Goal: Browse casually: Explore the website without a specific task or goal

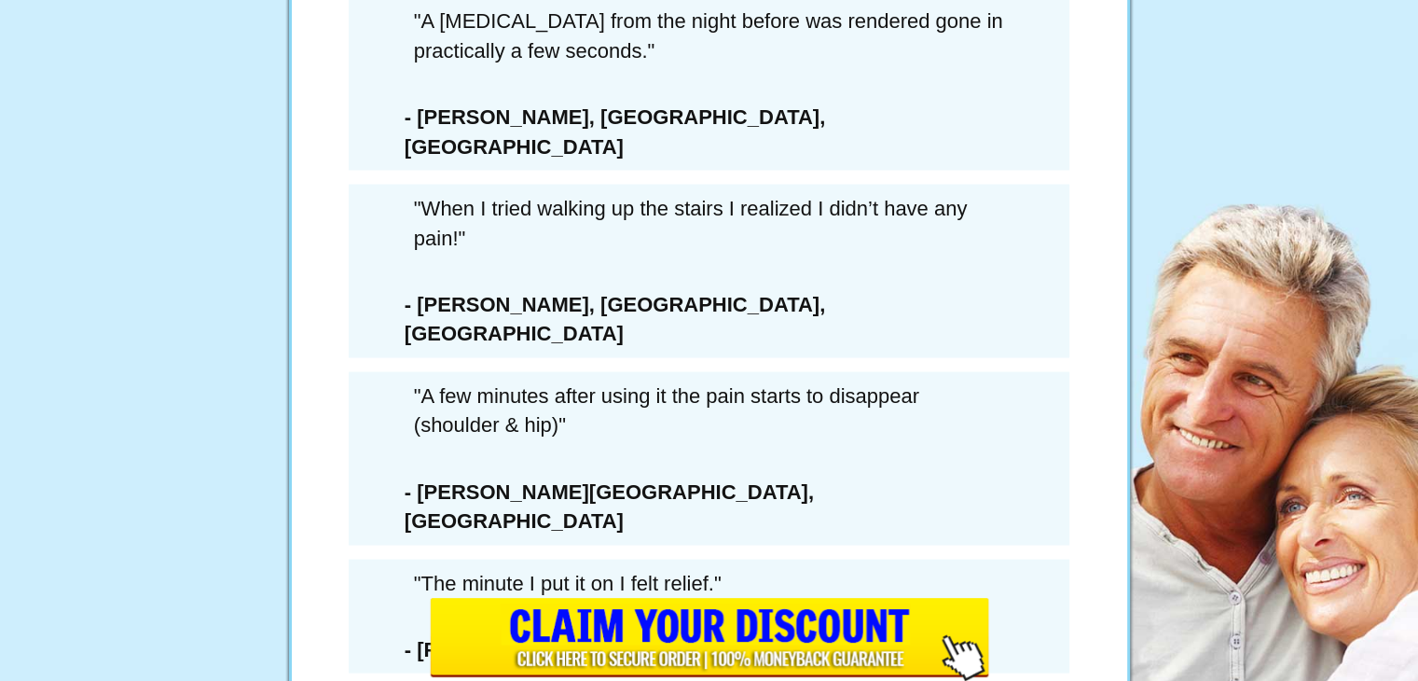
scroll to position [10817, 0]
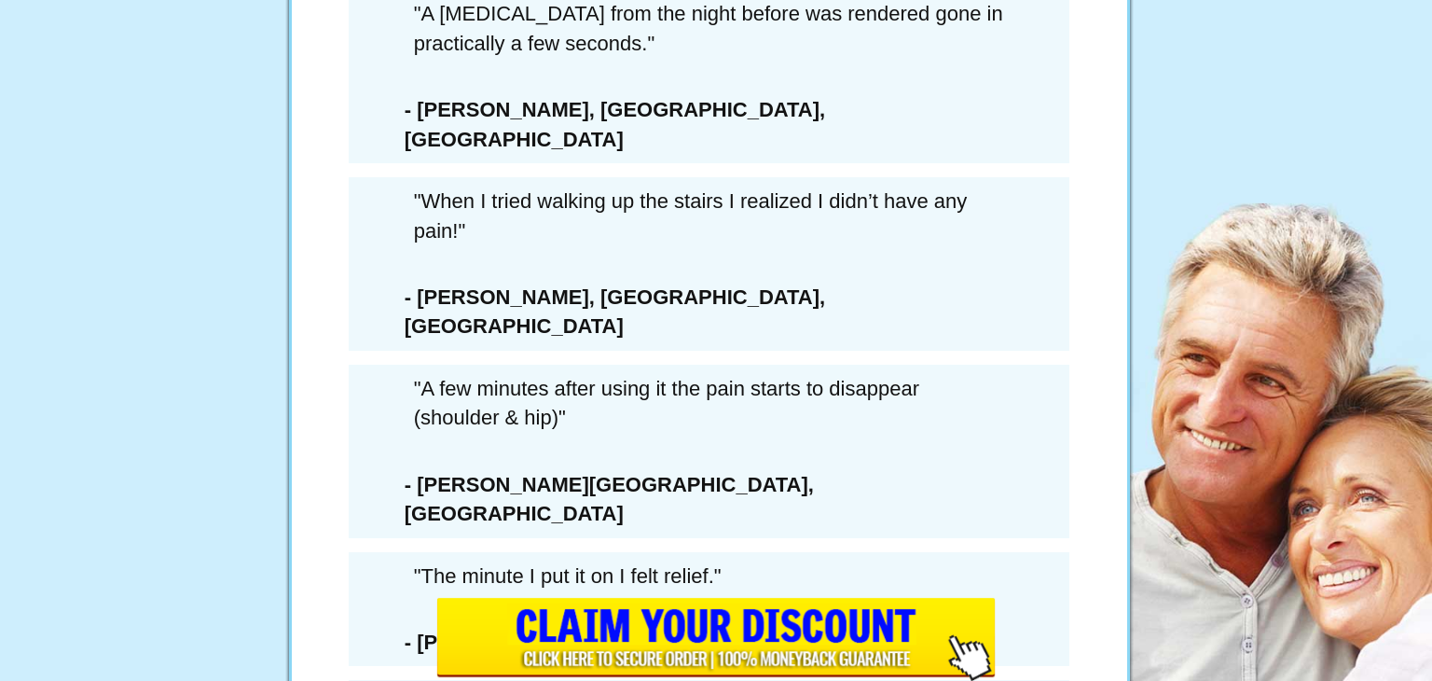
click at [416, 408] on div "× WAIT! YOU MUST CONFIRM THAT YOU’RE PASSING ON THIS DEAL FOREVER... 6 Extra Bo…" at bounding box center [716, 340] width 1432 height 681
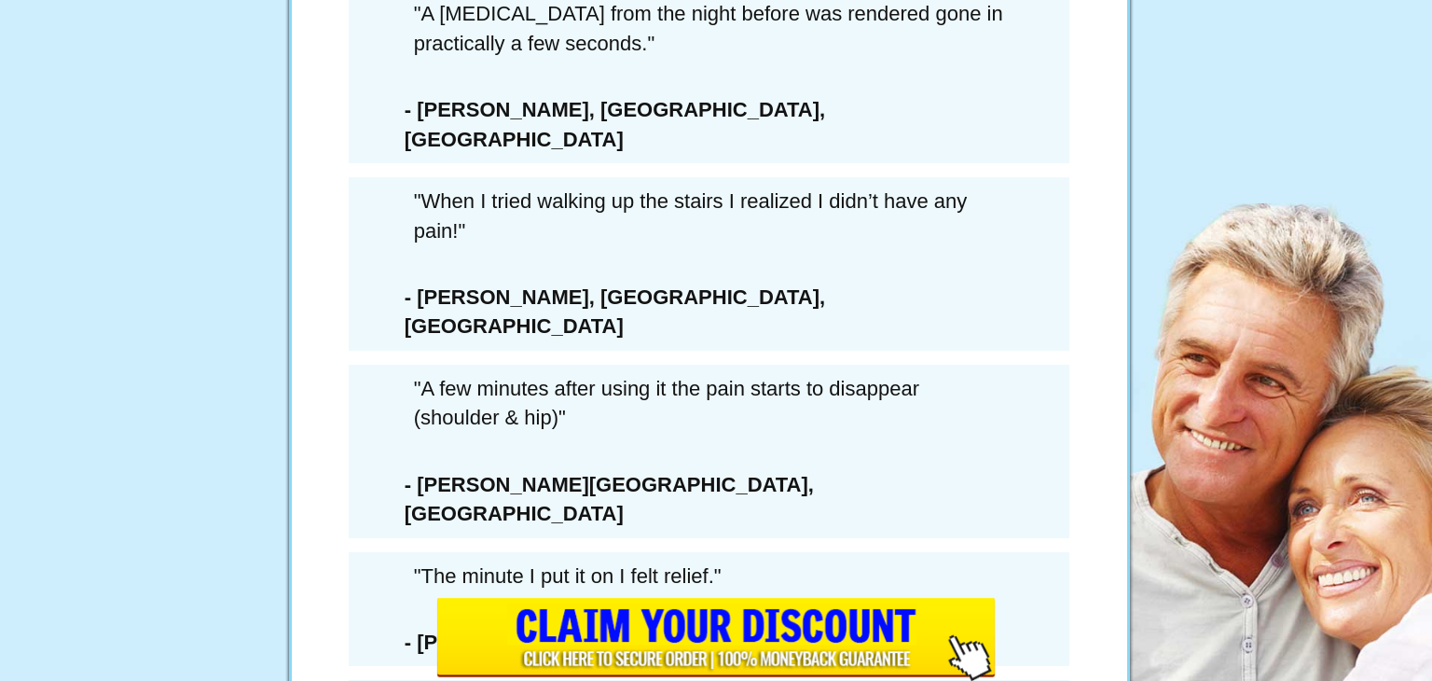
click at [645, 406] on div "LAST CHANCE SAVE $432 SAVE 73%" at bounding box center [709, 213] width 531 height 570
click at [421, 407] on div "× WAIT! YOU MUST CONFIRM THAT YOU’RE PASSING ON THIS DEAL FOREVER... 6 Extra Bo…" at bounding box center [716, 340] width 1432 height 681
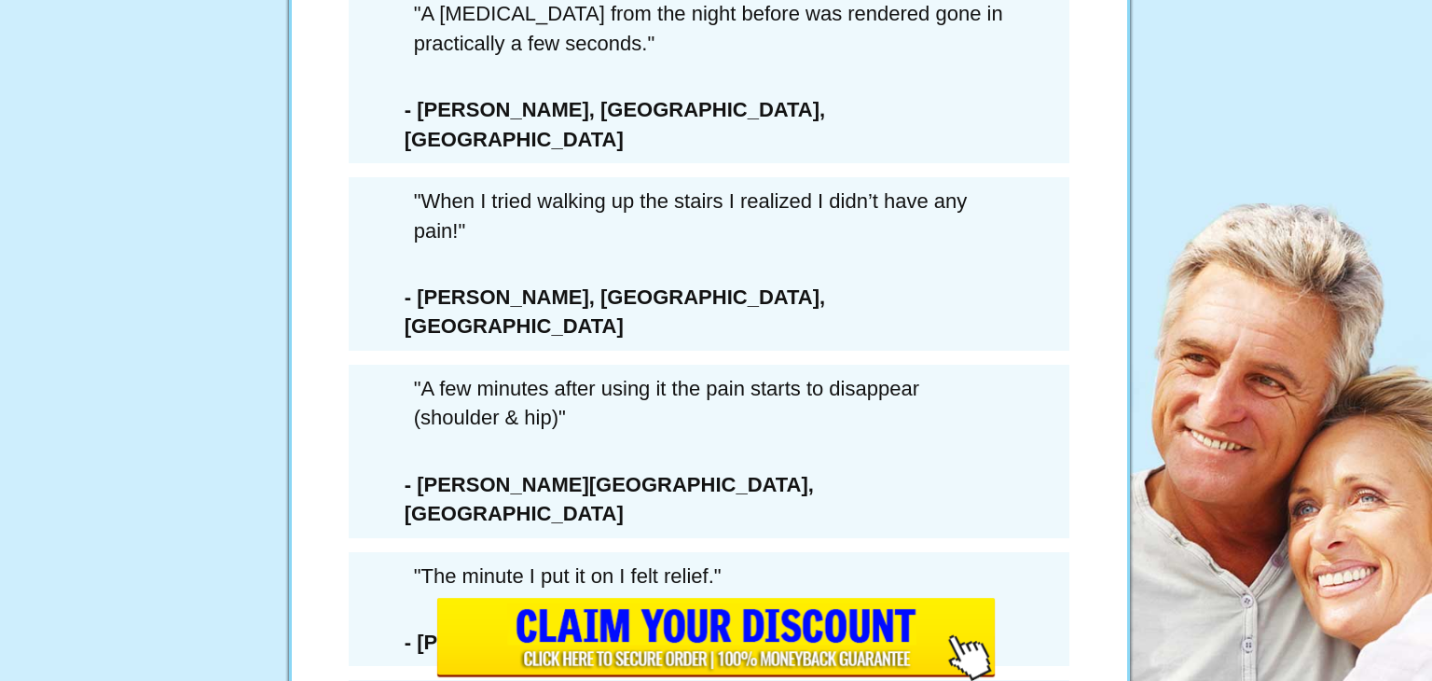
click at [676, 427] on div "LAST CHANCE SAVE $432 SAVE 73%" at bounding box center [709, 213] width 531 height 570
click at [414, 408] on div "× WAIT! YOU MUST CONFIRM THAT YOU’RE PASSING ON THIS DEAL FOREVER... 6 Extra Bo…" at bounding box center [716, 340] width 1432 height 681
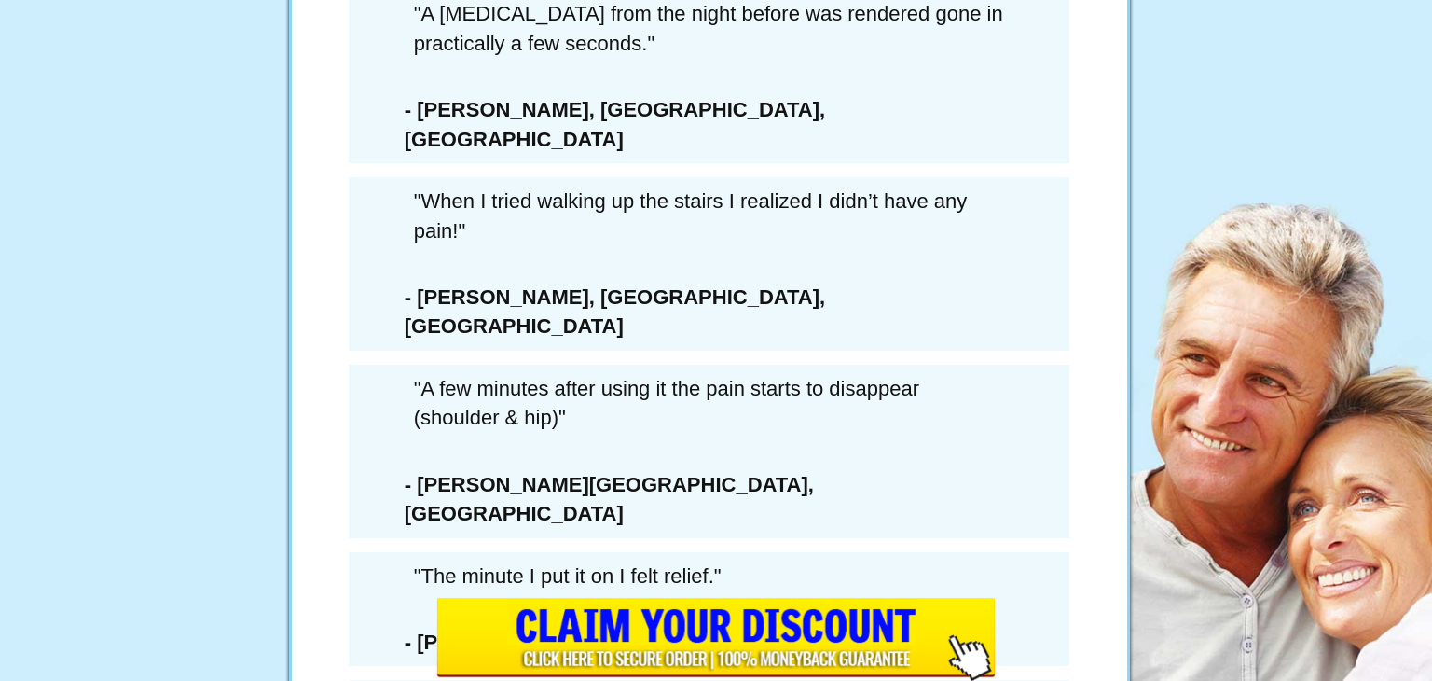
click at [403, 407] on div "× WAIT! YOU MUST CONFIRM THAT YOU’RE PASSING ON THIS DEAL FOREVER... 6 Extra Bo…" at bounding box center [716, 340] width 1432 height 681
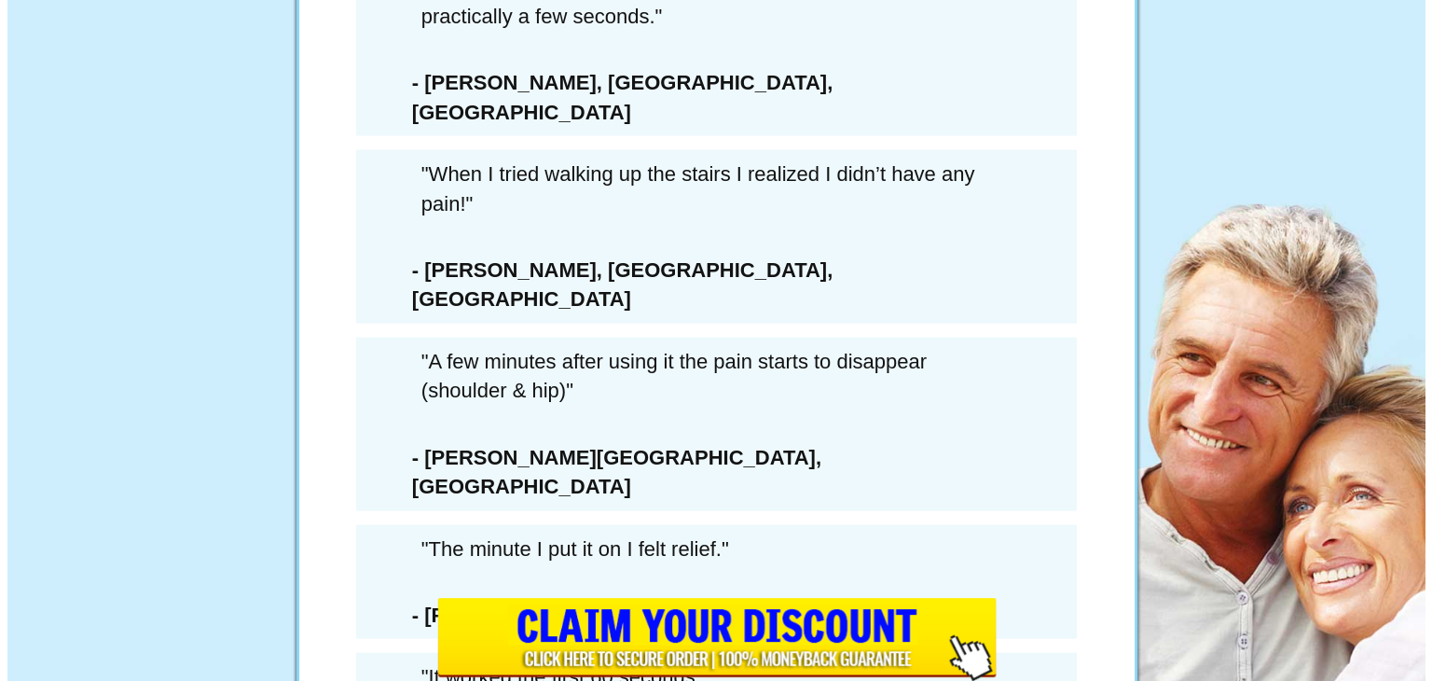
scroll to position [10854, 0]
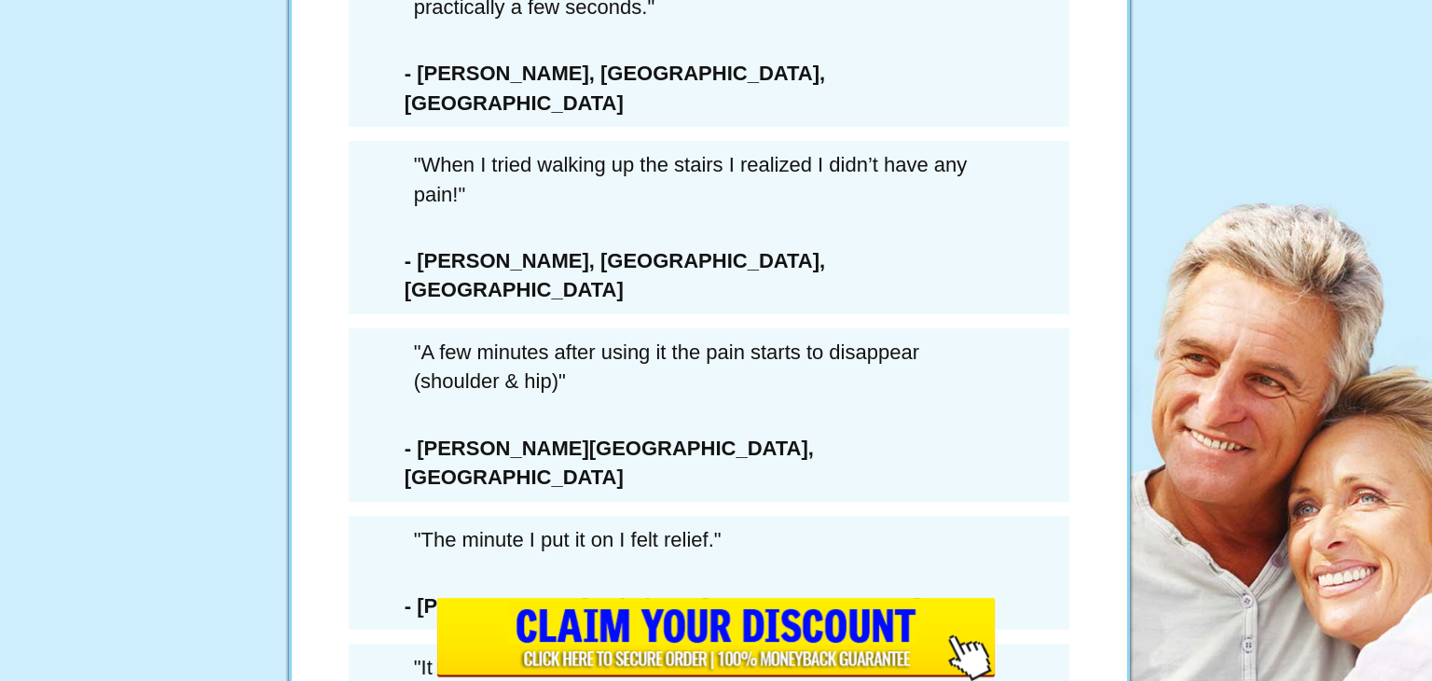
click at [403, 370] on div "× WAIT! YOU MUST CONFIRM THAT YOU’RE PASSING ON THIS DEAL FOREVER... 6 Extra Bo…" at bounding box center [716, 340] width 1432 height 681
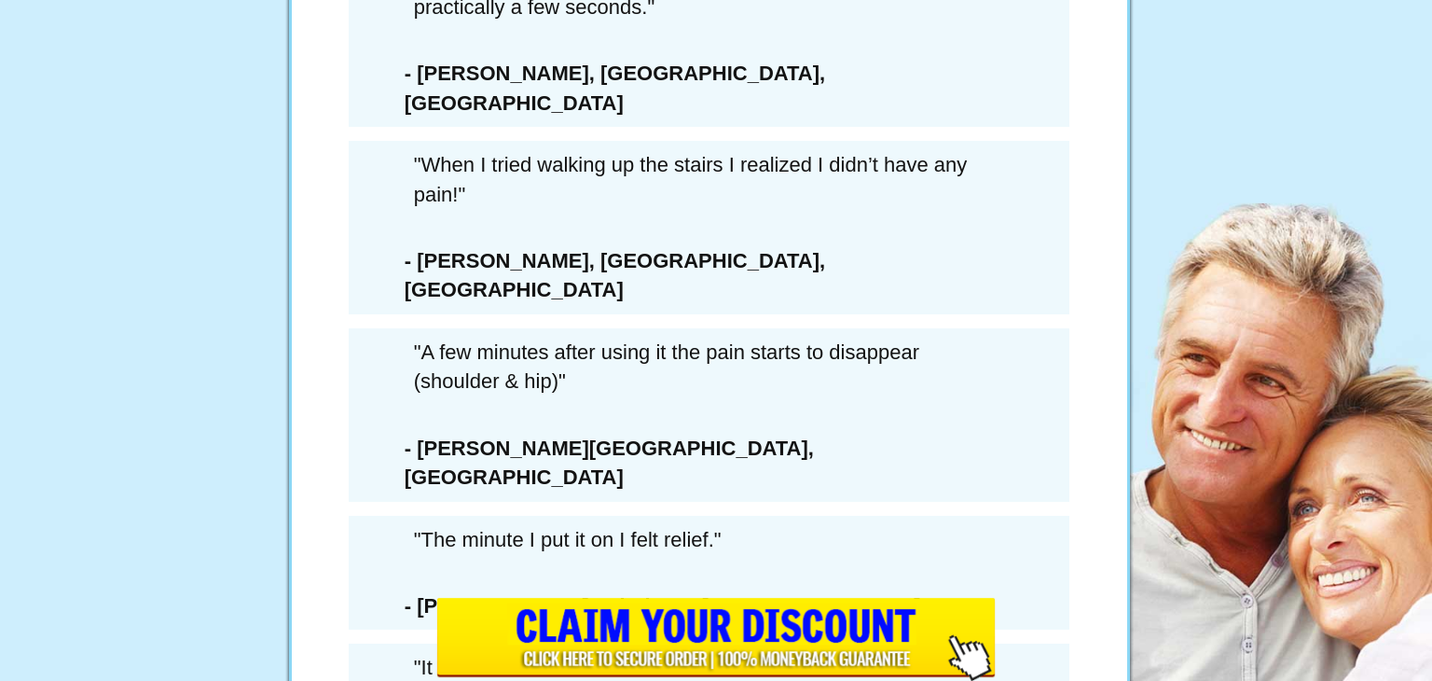
drag, startPoint x: 730, startPoint y: 366, endPoint x: 722, endPoint y: 373, distance: 10.6
click at [726, 371] on div "LAST CHANCE SAVE $432 SAVE 73%" at bounding box center [709, 213] width 531 height 570
click at [851, 374] on div "LAST CHANCE SAVE $432 SAVE 73%" at bounding box center [709, 213] width 531 height 570
click at [415, 370] on div "× WAIT! YOU MUST CONFIRM THAT YOU’RE PASSING ON THIS DEAL FOREVER... 6 Extra Bo…" at bounding box center [716, 340] width 1432 height 681
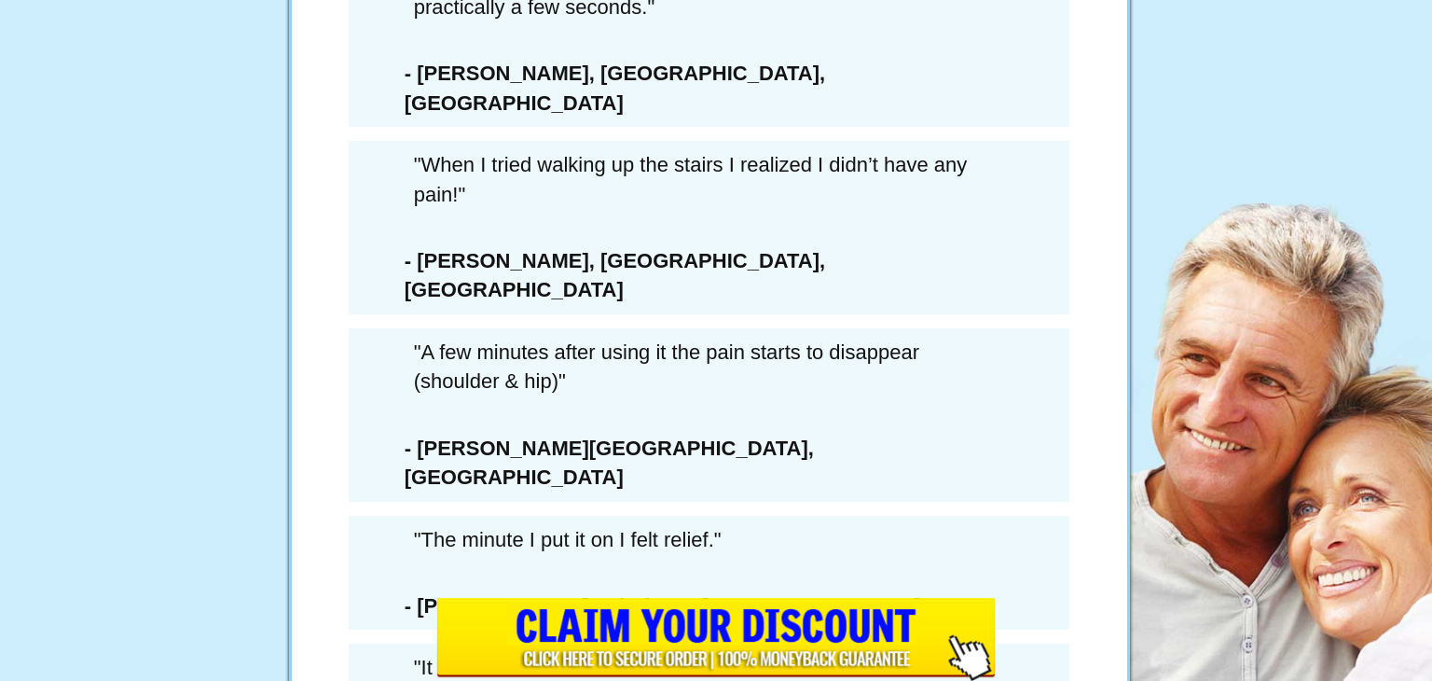
click at [953, 367] on div "LAST CHANCE SAVE $432 SAVE 73%" at bounding box center [709, 213] width 531 height 570
click at [625, 387] on div "LAST CHANCE SAVE $432 SAVE 73%" at bounding box center [709, 213] width 531 height 570
click at [477, 371] on div "× WAIT! YOU MUST CONFIRM THAT YOU’RE PASSING ON THIS DEAL FOREVER... 6 Extra Bo…" at bounding box center [716, 340] width 1432 height 681
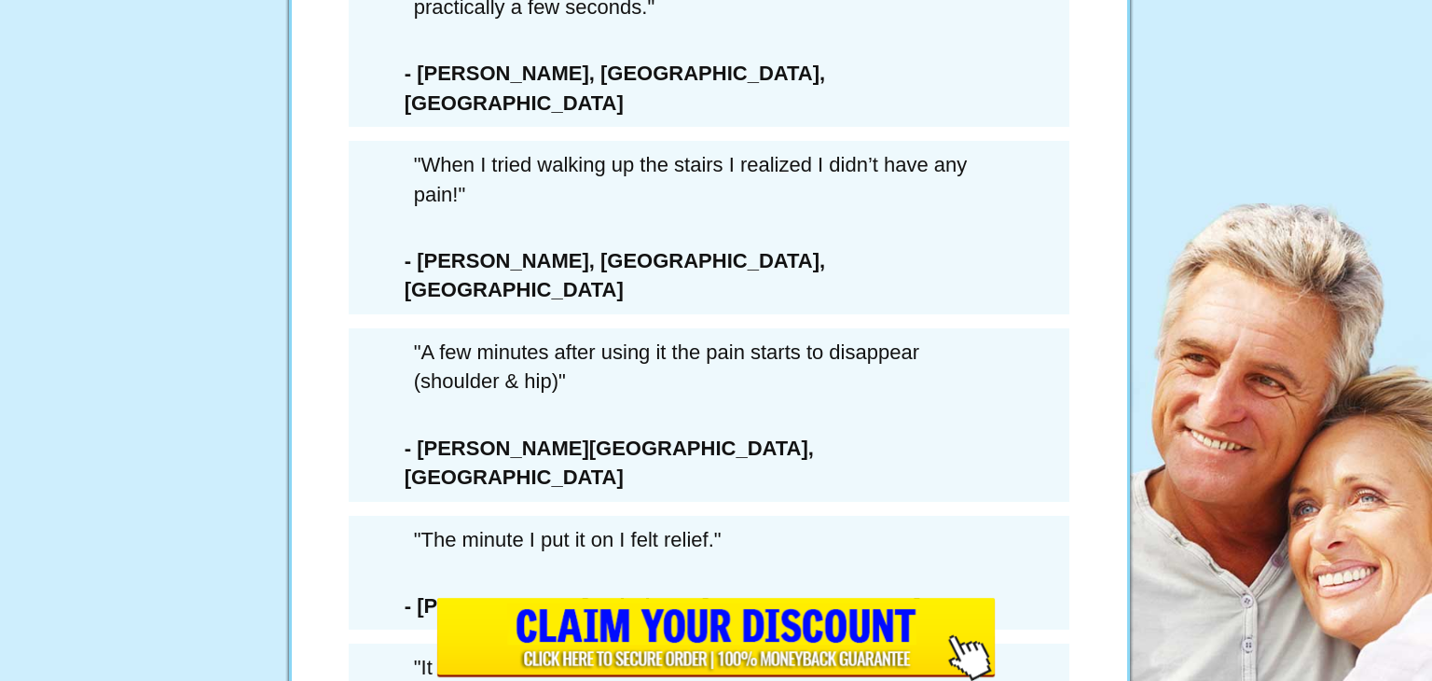
click at [651, 391] on div "LAST CHANCE SAVE $432 SAVE 73%" at bounding box center [709, 213] width 531 height 570
click at [653, 393] on div "LAST CHANCE SAVE $432 SAVE 73%" at bounding box center [709, 213] width 531 height 570
click at [875, 373] on div "LAST CHANCE SAVE $432 SAVE 73%" at bounding box center [709, 213] width 531 height 570
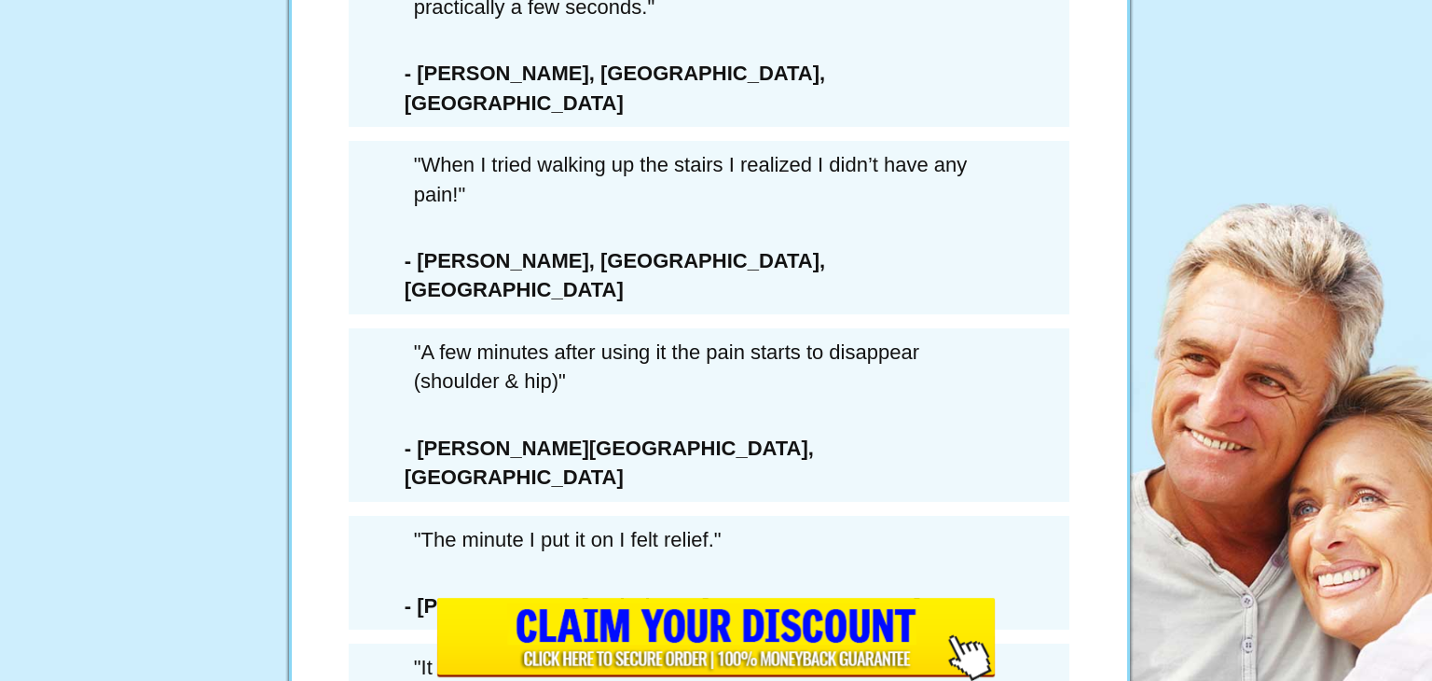
click at [876, 375] on div "LAST CHANCE SAVE $432 SAVE 73%" at bounding box center [709, 213] width 531 height 570
click at [646, 386] on div "LAST CHANCE SAVE $432 SAVE 73%" at bounding box center [709, 213] width 531 height 570
click at [646, 388] on div "LAST CHANCE SAVE $432 SAVE 73%" at bounding box center [709, 213] width 531 height 570
click at [477, 365] on h2 "LAST CHANCE" at bounding box center [528, 316] width 160 height 98
click at [468, 365] on h2 "LAST CHANCE" at bounding box center [528, 316] width 160 height 98
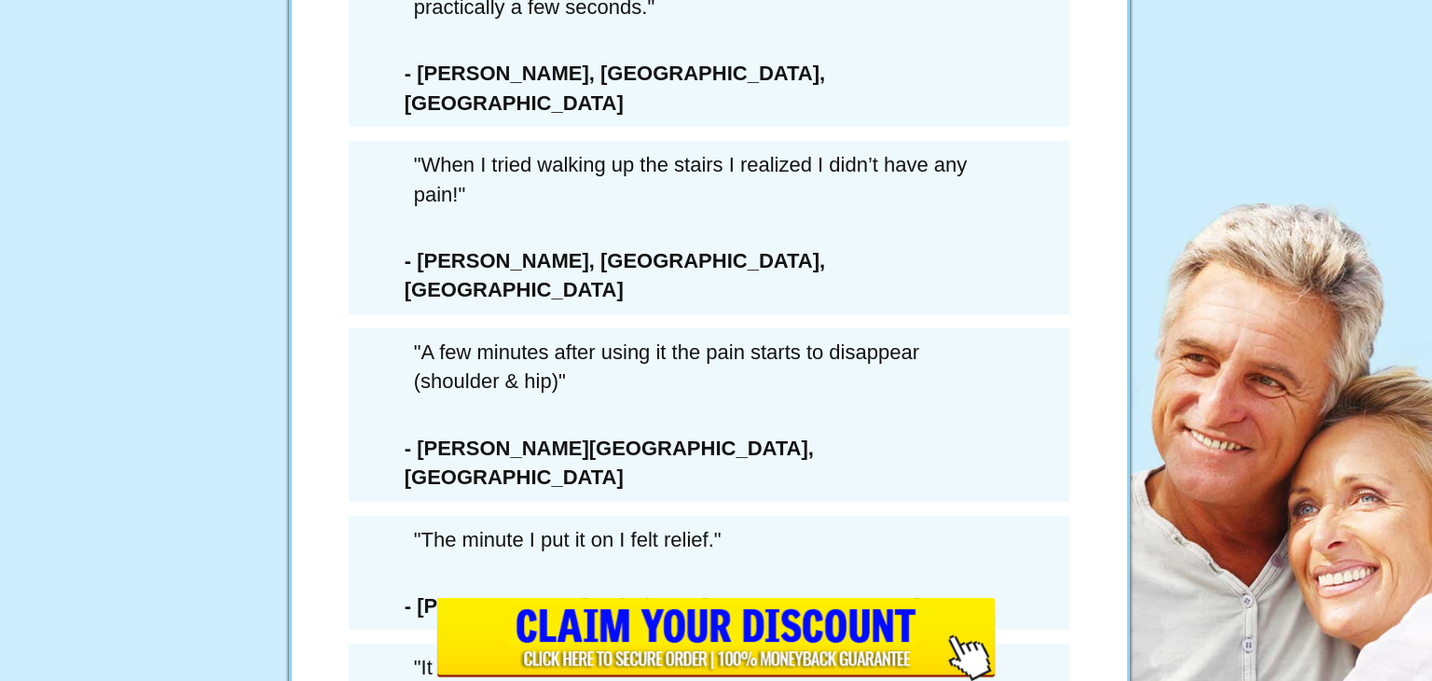
click at [412, 374] on div "× WAIT! YOU MUST CONFIRM THAT YOU’RE PASSING ON THIS DEAL FOREVER... 6 Extra Bo…" at bounding box center [716, 340] width 1432 height 681
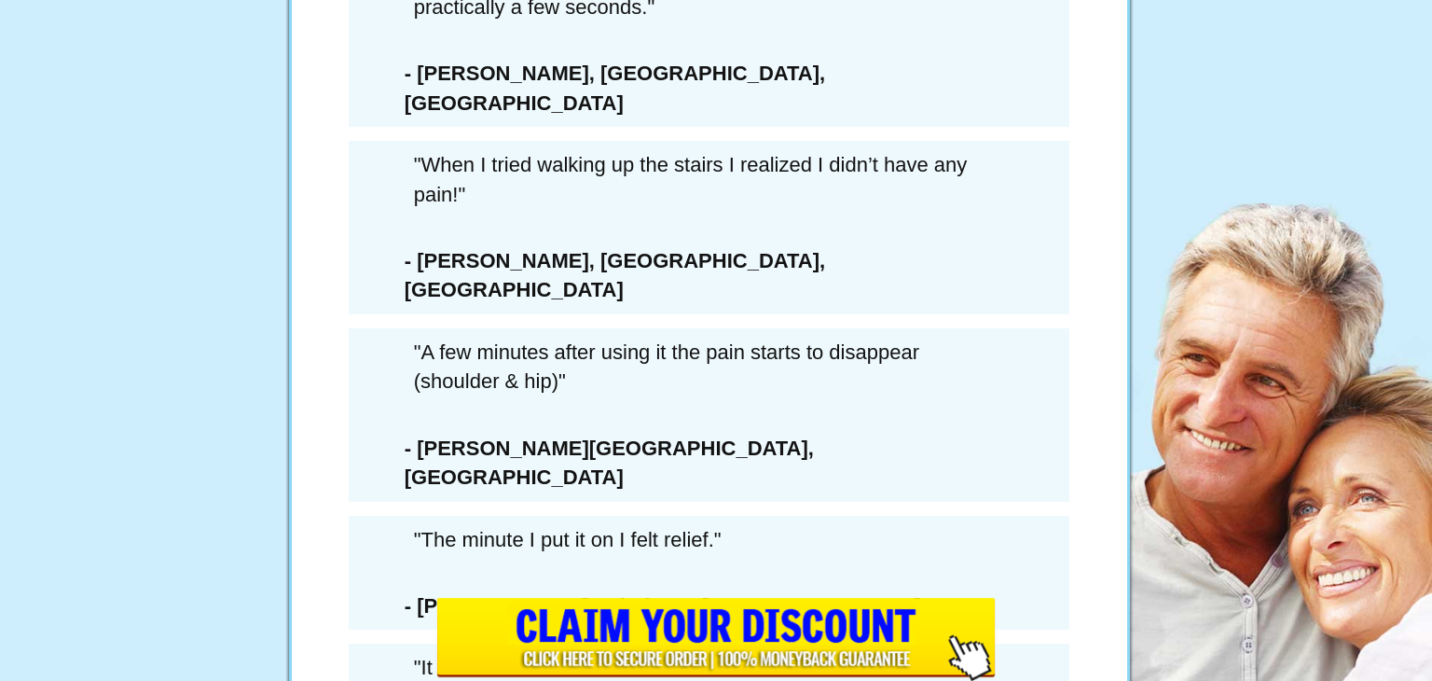
click at [619, 392] on div "LAST CHANCE SAVE $432 SAVE 73%" at bounding box center [709, 213] width 531 height 570
click at [394, 368] on div "× WAIT! YOU MUST CONFIRM THAT YOU’RE PASSING ON THIS DEAL FOREVER... 6 Extra Bo…" at bounding box center [716, 340] width 1432 height 681
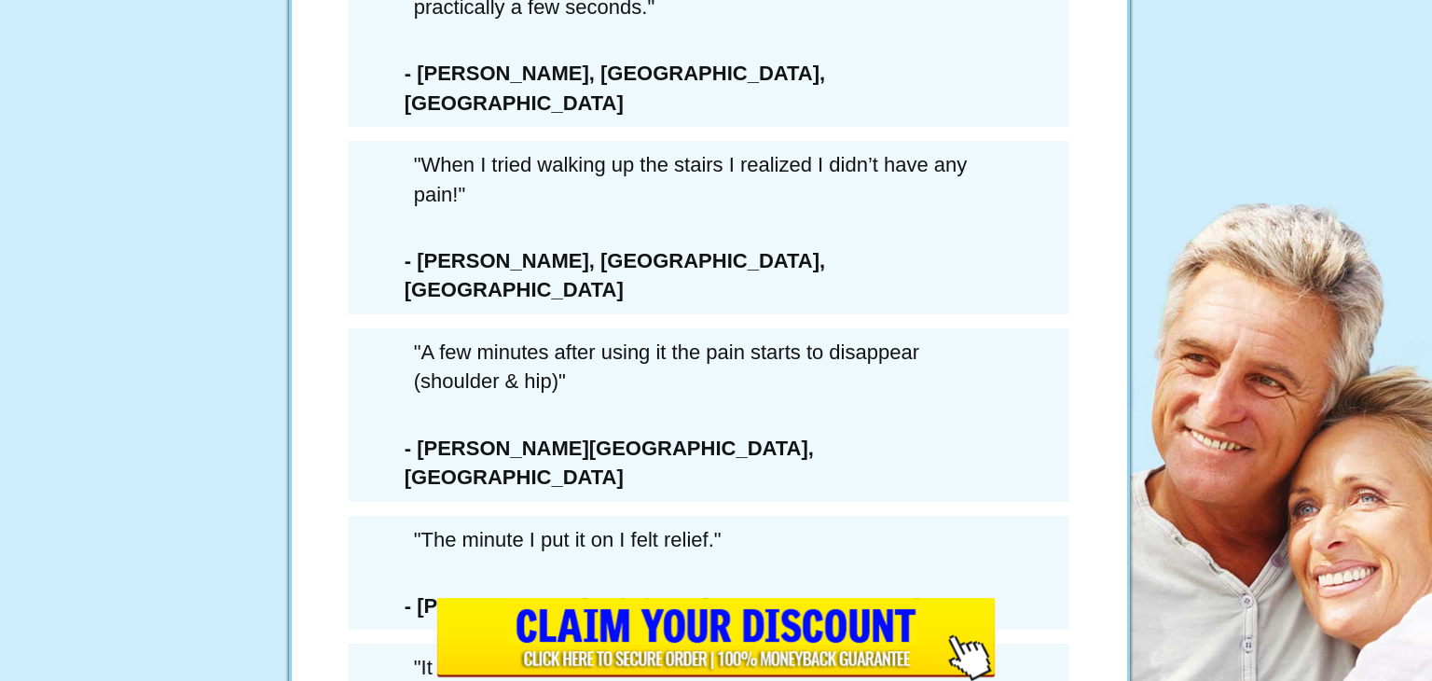
click at [837, 386] on div "LAST CHANCE SAVE $432 SAVE 73%" at bounding box center [709, 213] width 531 height 570
click at [984, 366] on div "× WAIT! YOU MUST CONFIRM THAT YOU’RE PASSING ON THIS DEAL FOREVER... 6 Extra Bo…" at bounding box center [716, 340] width 1432 height 681
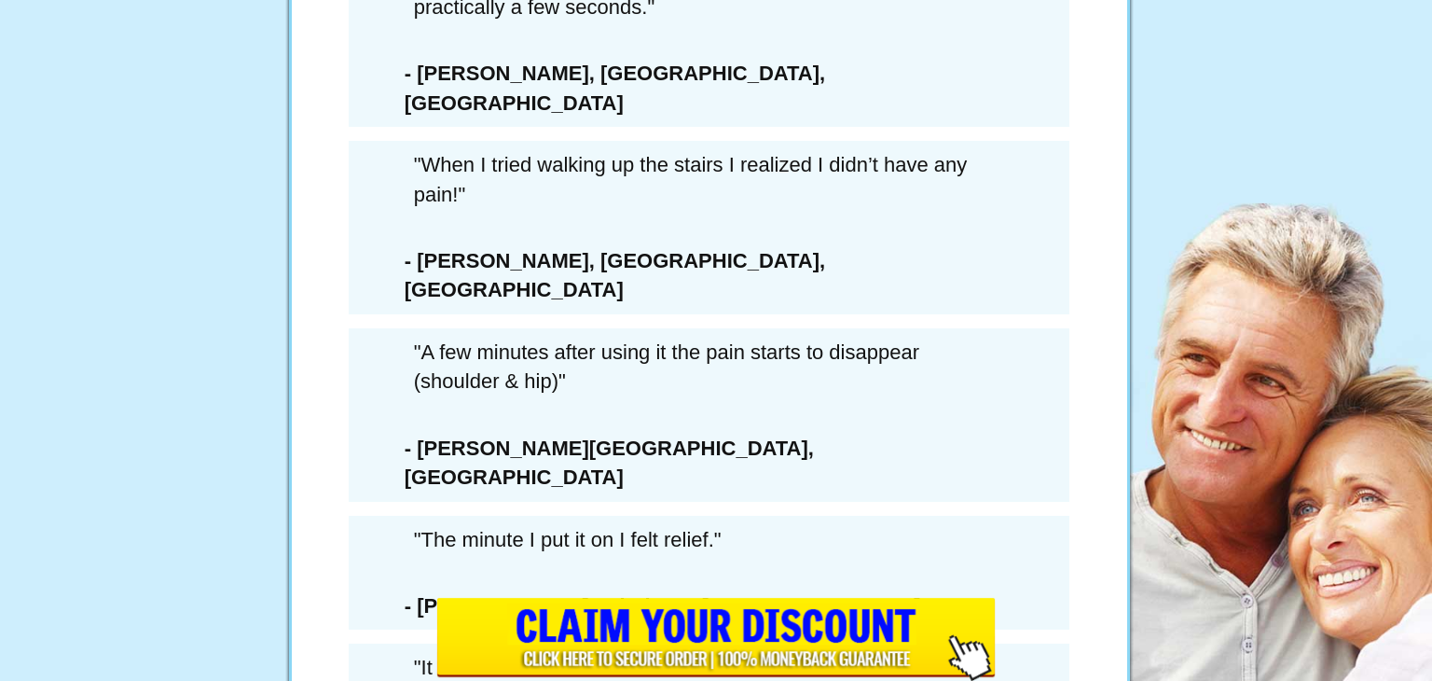
click at [725, 390] on div "LAST CHANCE SAVE $432 SAVE 73%" at bounding box center [709, 213] width 531 height 570
click at [497, 365] on h2 "LAST CHANCE" at bounding box center [528, 316] width 160 height 98
click at [409, 370] on div "× WAIT! YOU MUST CONFIRM THAT YOU’RE PASSING ON THIS DEAL FOREVER... 6 Extra Bo…" at bounding box center [716, 340] width 1432 height 681
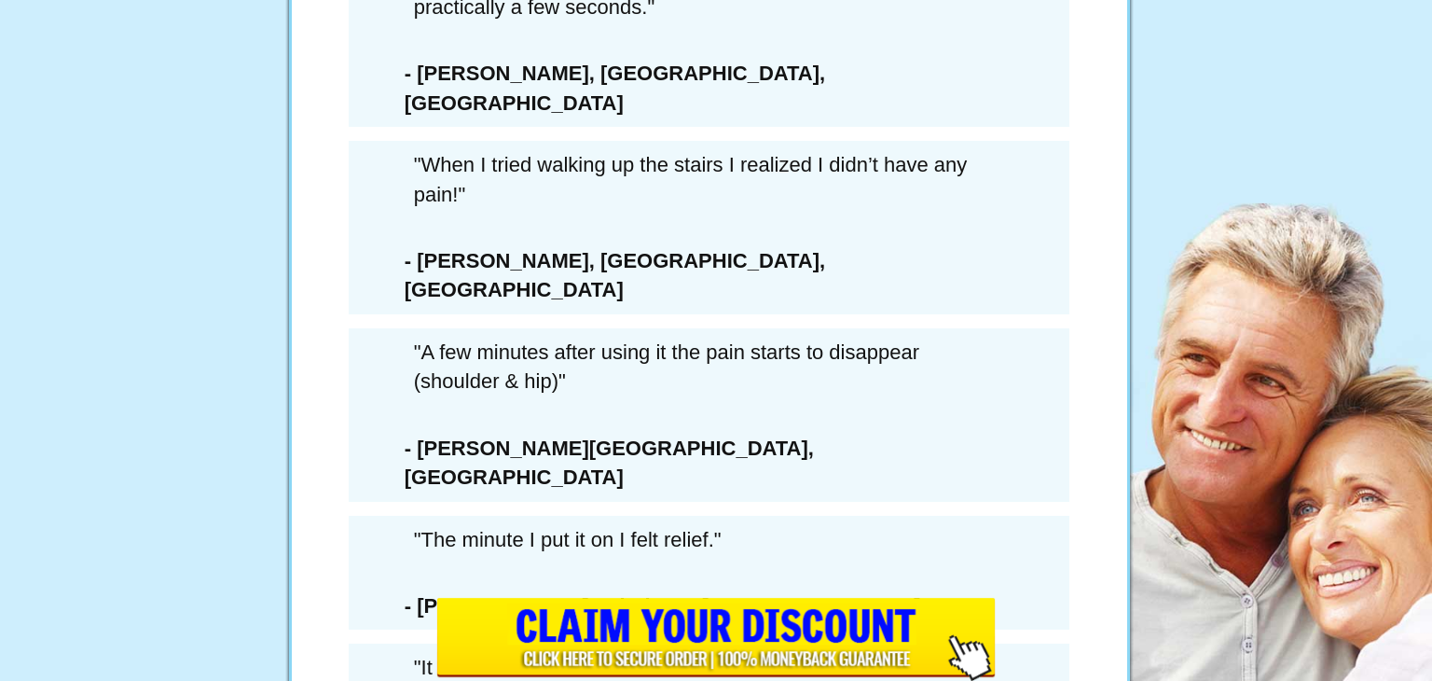
click at [393, 373] on div "× WAIT! YOU MUST CONFIRM THAT YOU’RE PASSING ON THIS DEAL FOREVER... 6 Extra Bo…" at bounding box center [716, 340] width 1432 height 681
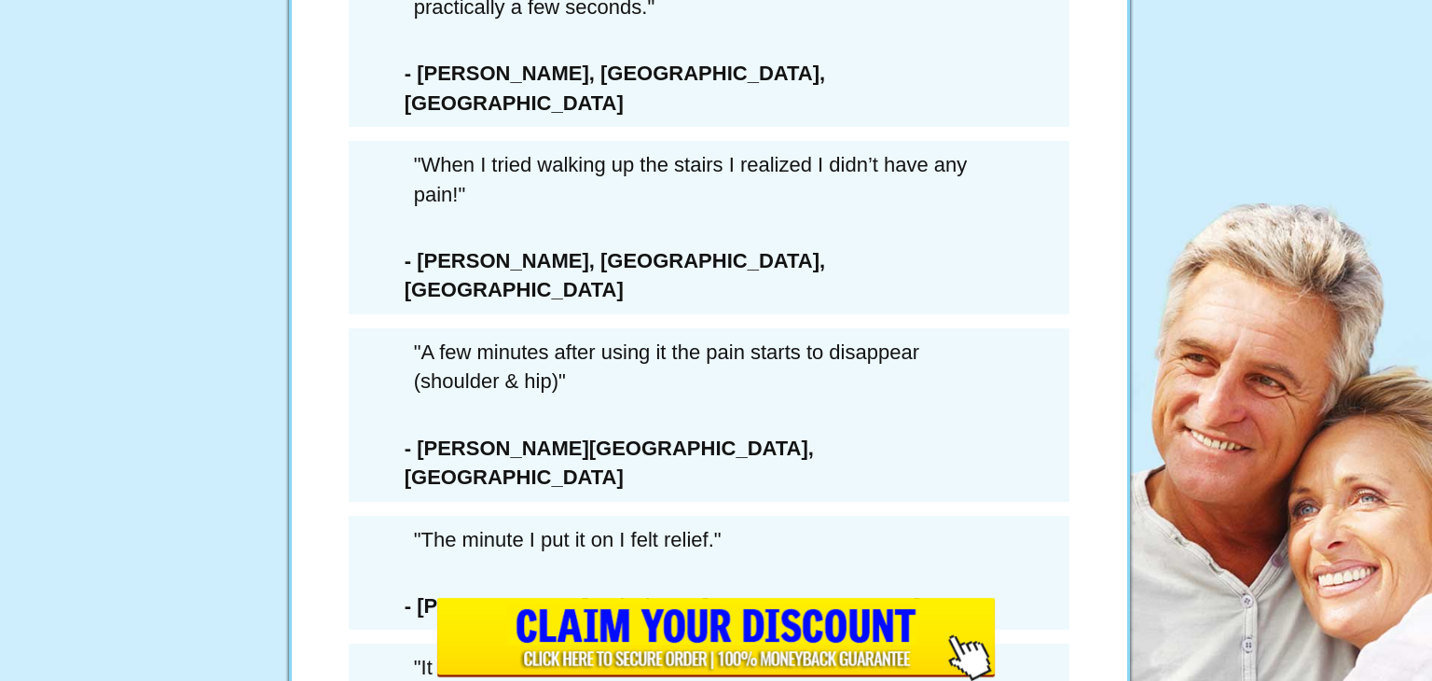
click at [668, 370] on div "LAST CHANCE SAVE $432 SAVE 73%" at bounding box center [709, 213] width 531 height 570
click at [410, 373] on div "× WAIT! YOU MUST CONFIRM THAT YOU’RE PASSING ON THIS DEAL FOREVER... 6 Extra Bo…" at bounding box center [716, 340] width 1432 height 681
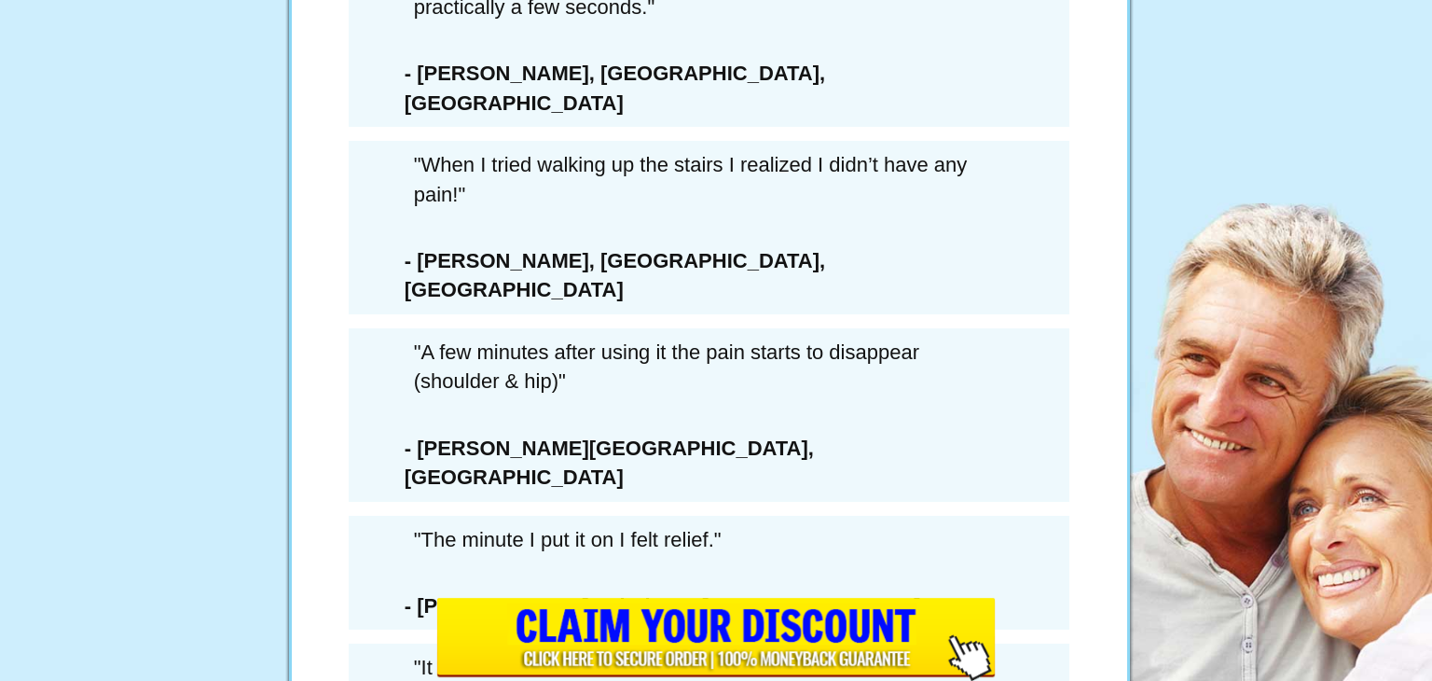
click at [415, 368] on div "× WAIT! YOU MUST CONFIRM THAT YOU’RE PASSING ON THIS DEAL FOREVER... 6 Extra Bo…" at bounding box center [716, 340] width 1432 height 681
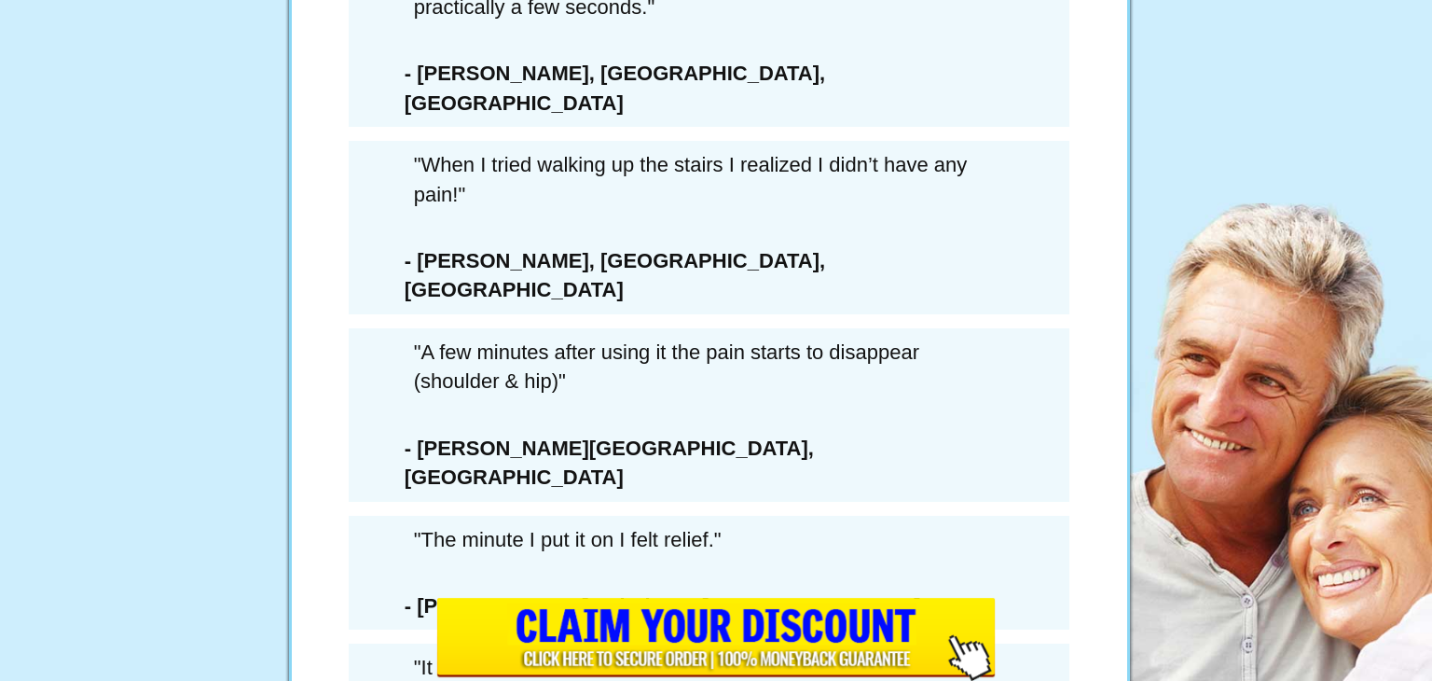
click at [407, 366] on div "× WAIT! YOU MUST CONFIRM THAT YOU’RE PASSING ON THIS DEAL FOREVER... 6 Extra Bo…" at bounding box center [716, 340] width 1432 height 681
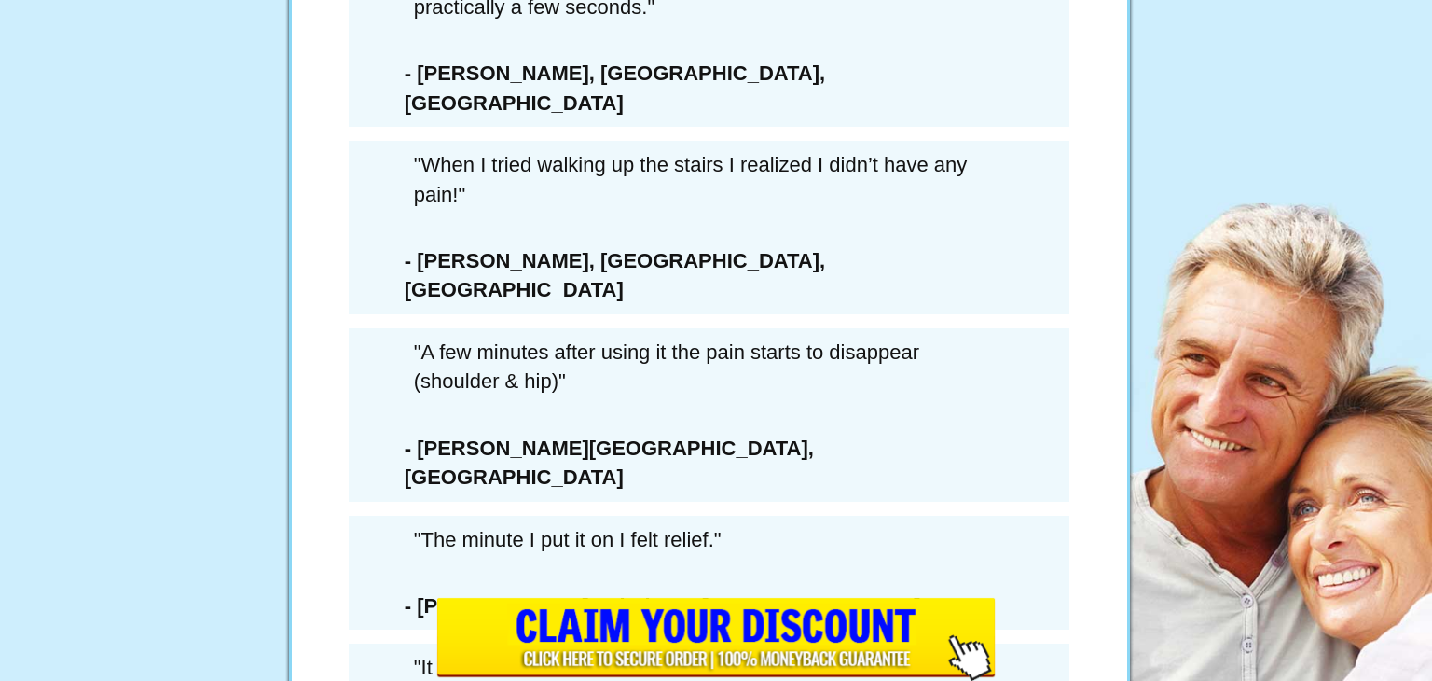
click at [407, 369] on div "× WAIT! YOU MUST CONFIRM THAT YOU’RE PASSING ON THIS DEAL FOREVER... 6 Extra Bo…" at bounding box center [716, 340] width 1432 height 681
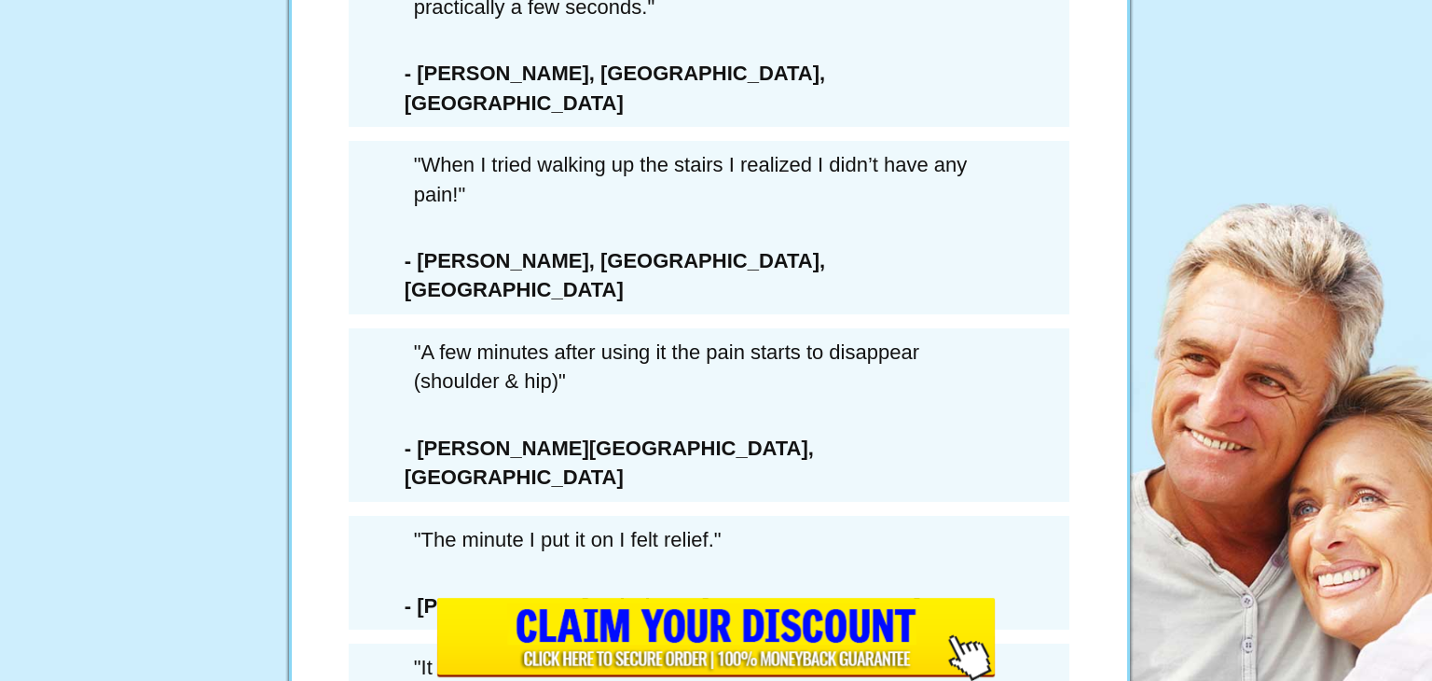
click at [627, 366] on div "LAST CHANCE SAVE $432 SAVE 73%" at bounding box center [709, 213] width 531 height 570
click at [642, 363] on div "LAST CHANCE SAVE $432 SAVE 73%" at bounding box center [709, 213] width 531 height 570
click at [662, 367] on div "LAST CHANCE SAVE $432 SAVE 73%" at bounding box center [709, 213] width 531 height 570
click at [664, 366] on div "LAST CHANCE SAVE $432 SAVE 73%" at bounding box center [709, 213] width 531 height 570
click at [407, 370] on div "× WAIT! YOU MUST CONFIRM THAT YOU’RE PASSING ON THIS DEAL FOREVER... 6 Extra Bo…" at bounding box center [716, 340] width 1432 height 681
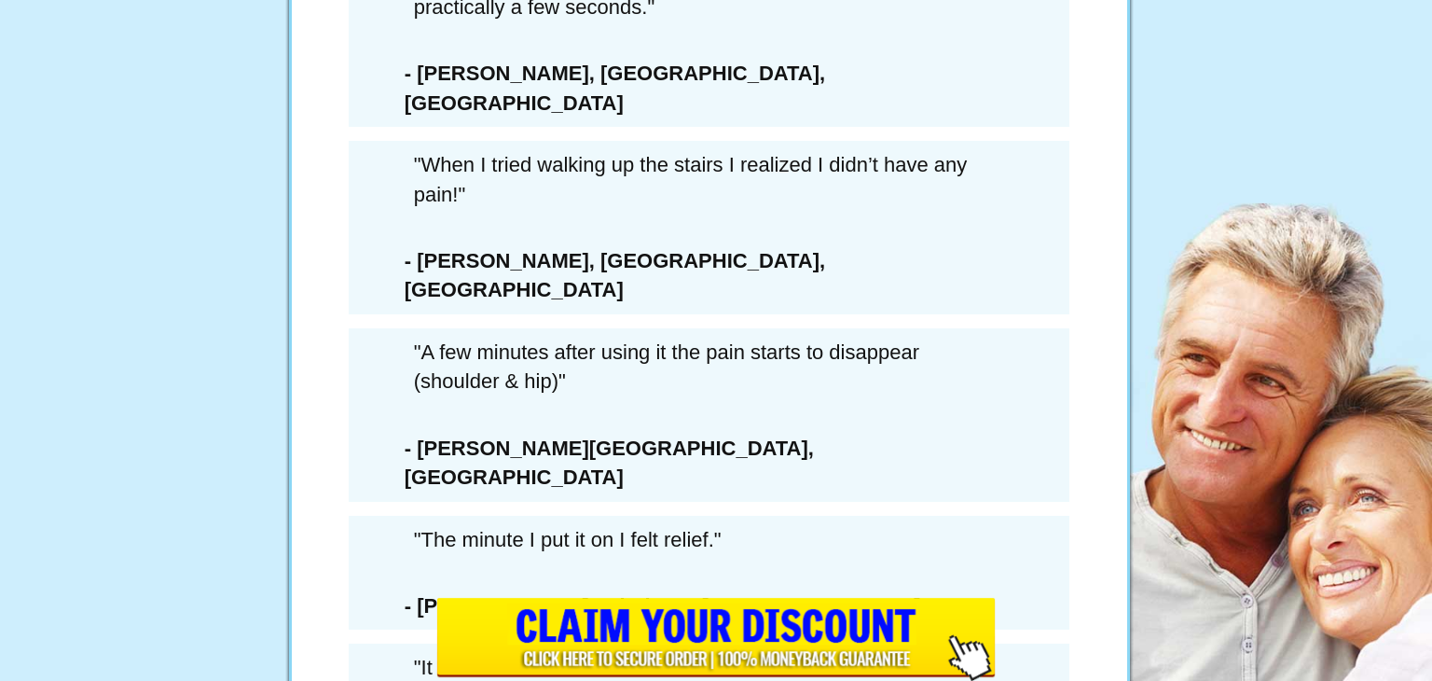
click at [417, 368] on div "× WAIT! YOU MUST CONFIRM THAT YOU’RE PASSING ON THIS DEAL FOREVER... 6 Extra Bo…" at bounding box center [716, 340] width 1432 height 681
